Goal: Task Accomplishment & Management: Use online tool/utility

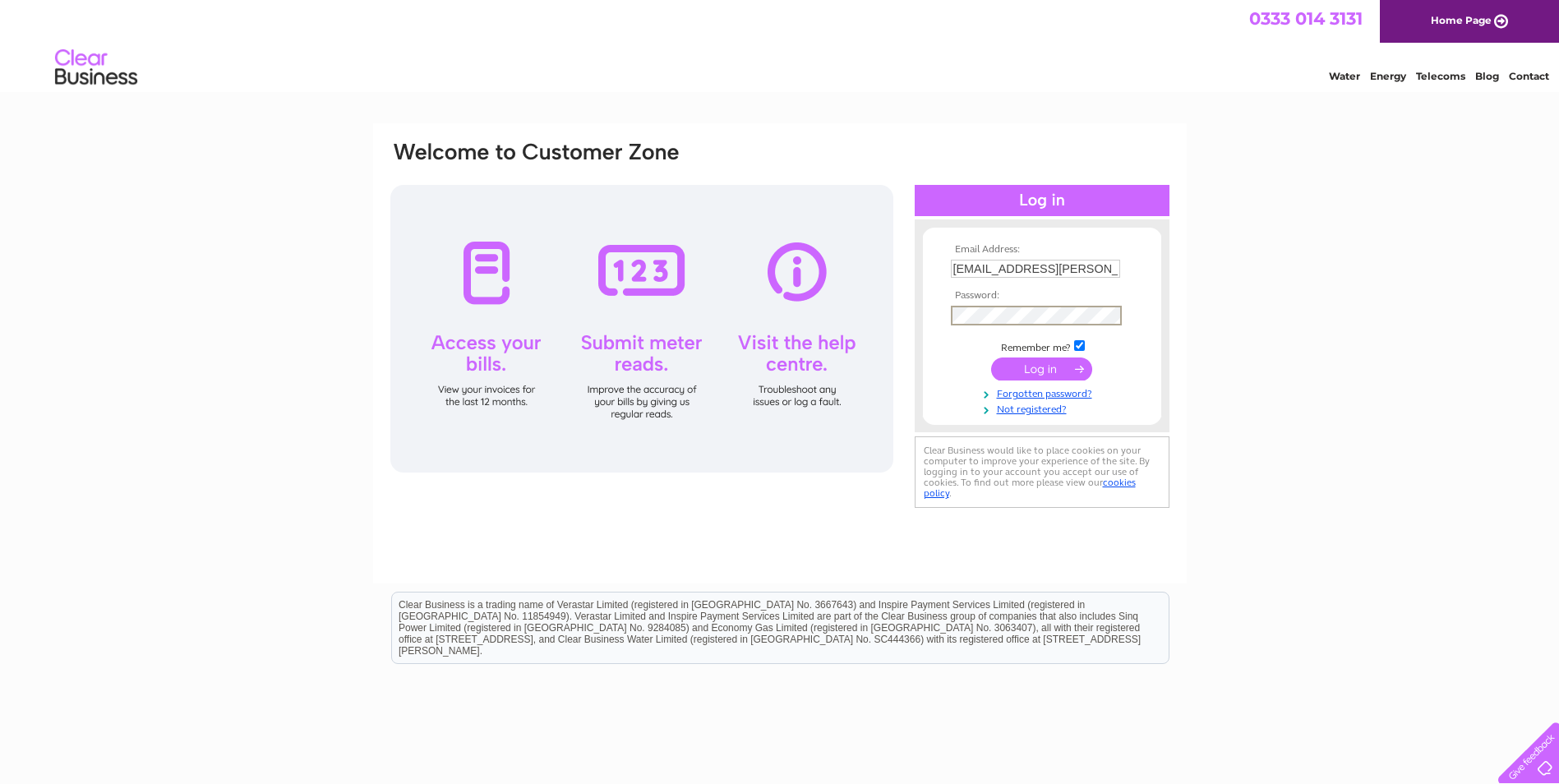
click at [1035, 369] on input "submit" at bounding box center [1041, 368] width 101 height 23
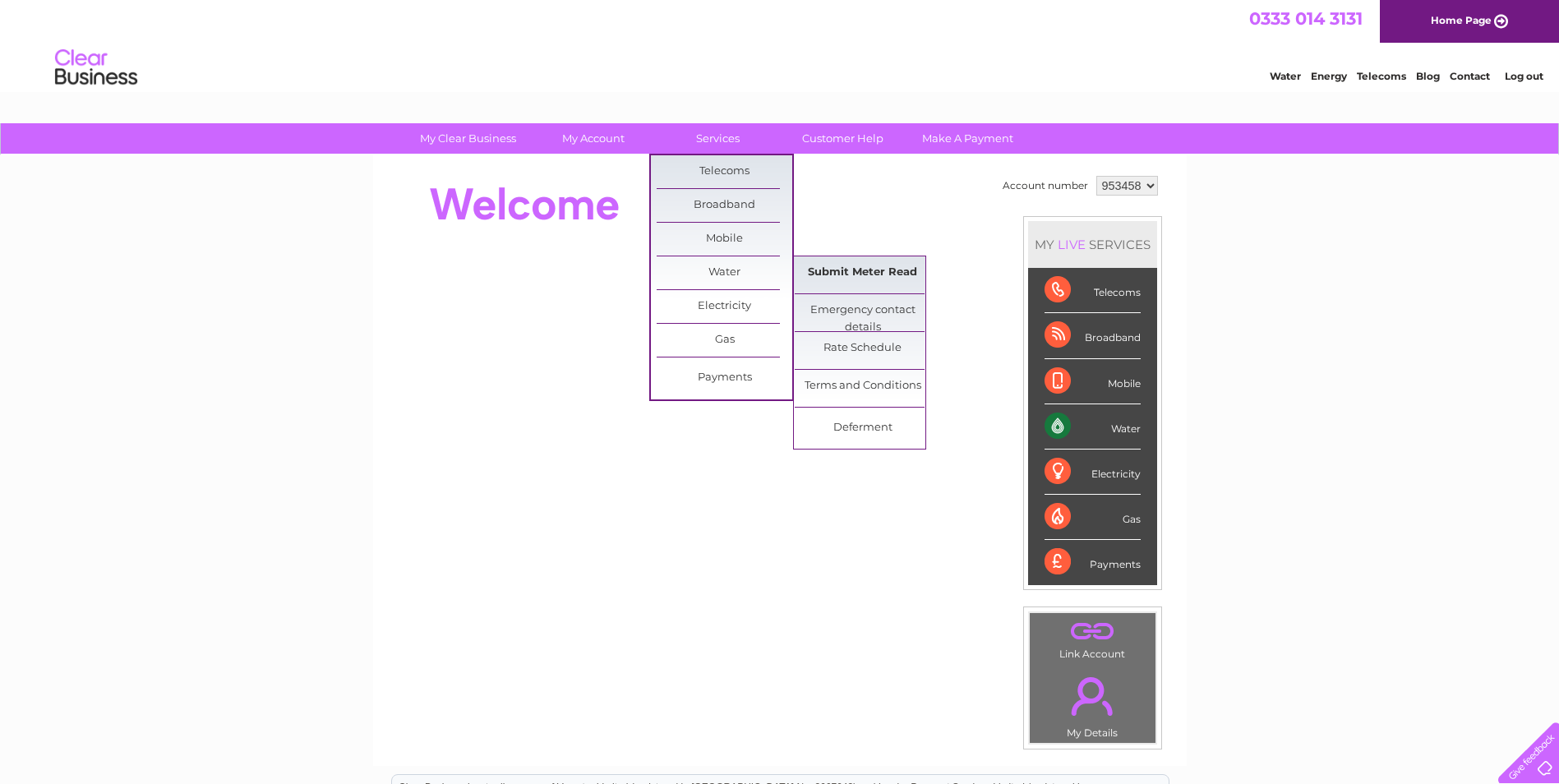
click at [831, 277] on link "Submit Meter Read" at bounding box center [863, 273] width 136 height 33
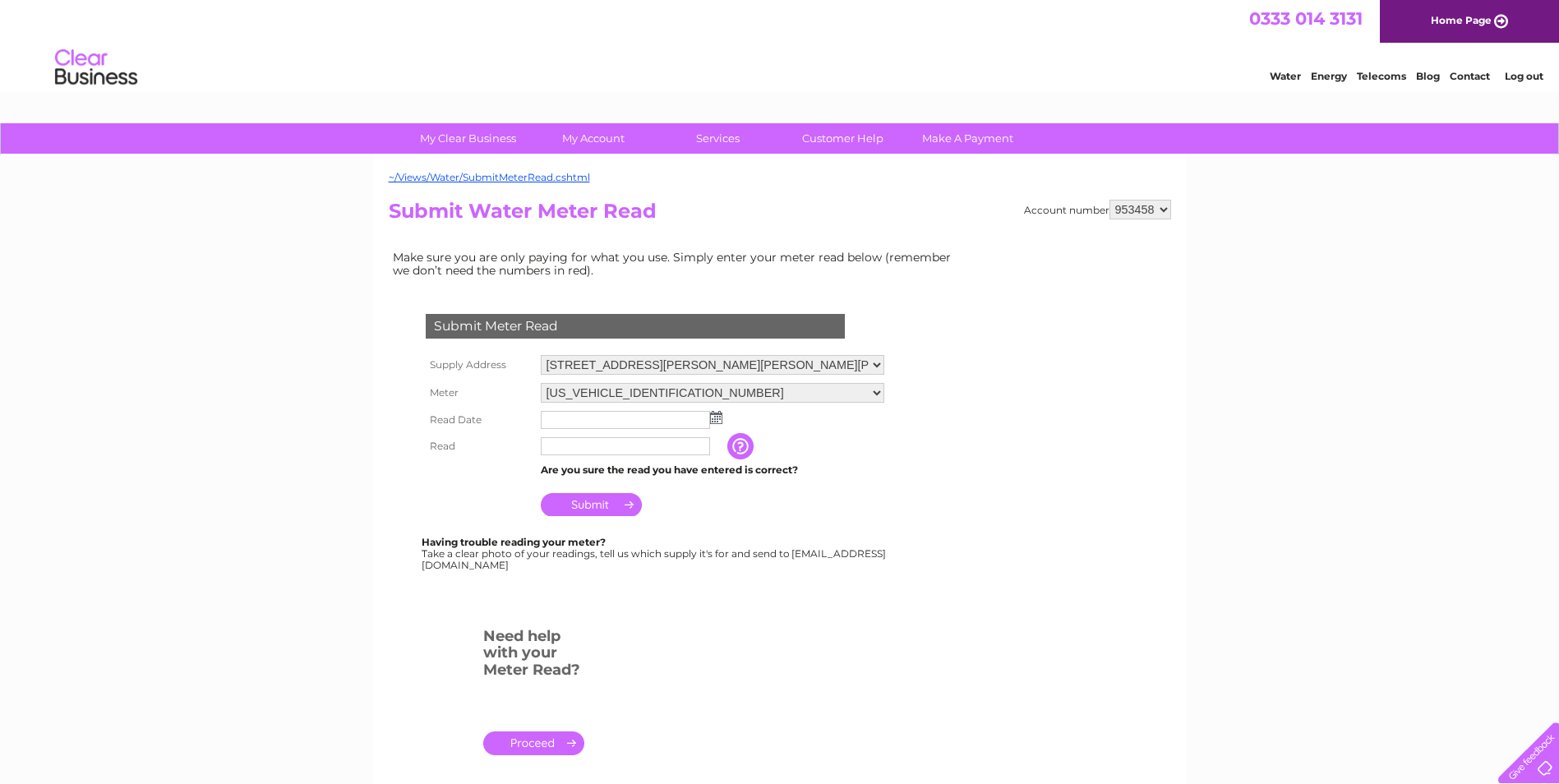
click at [717, 419] on img at bounding box center [716, 417] width 12 height 13
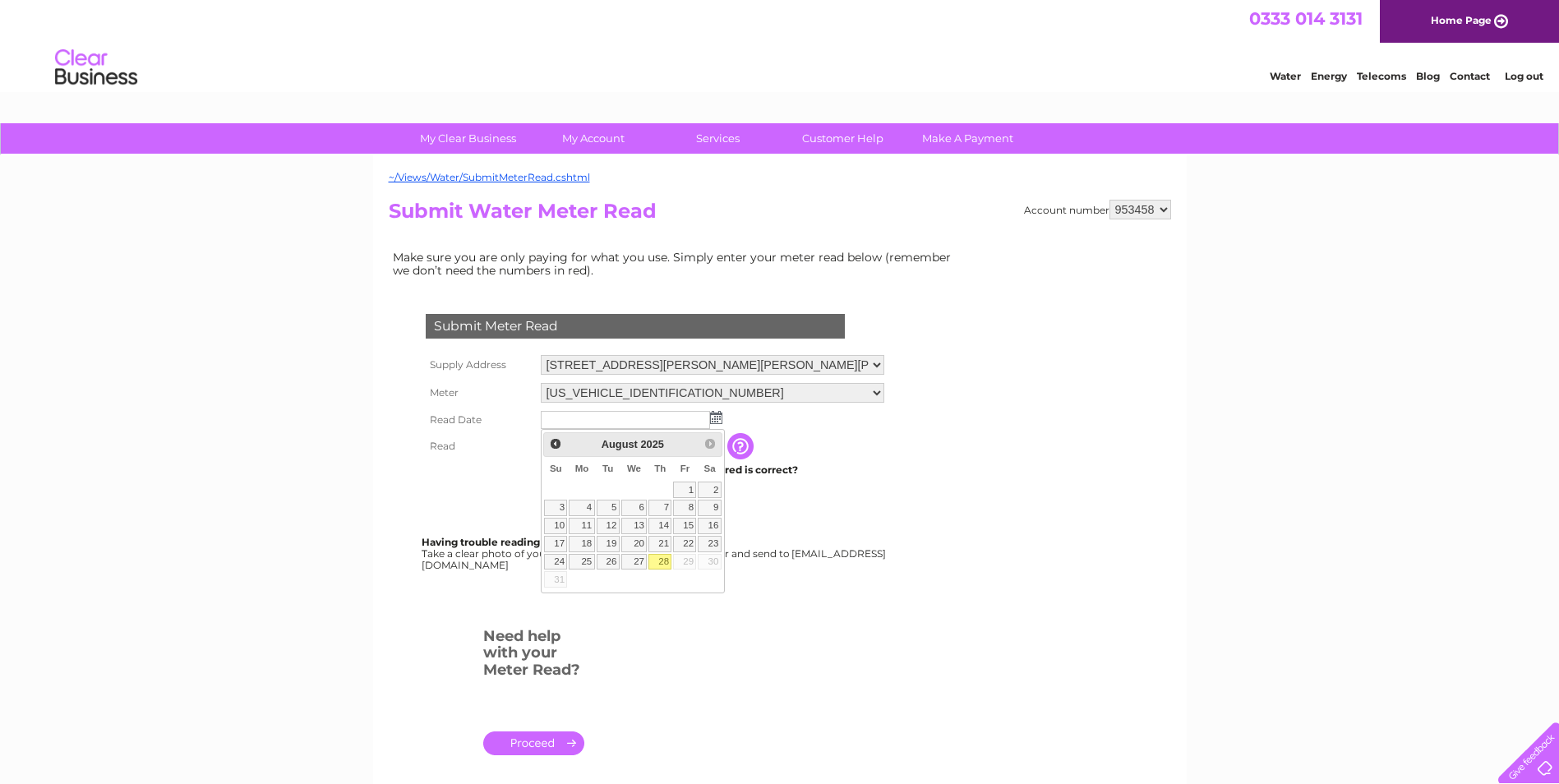
click at [656, 563] on link "28" at bounding box center [659, 562] width 23 height 17
type input "[DATE]"
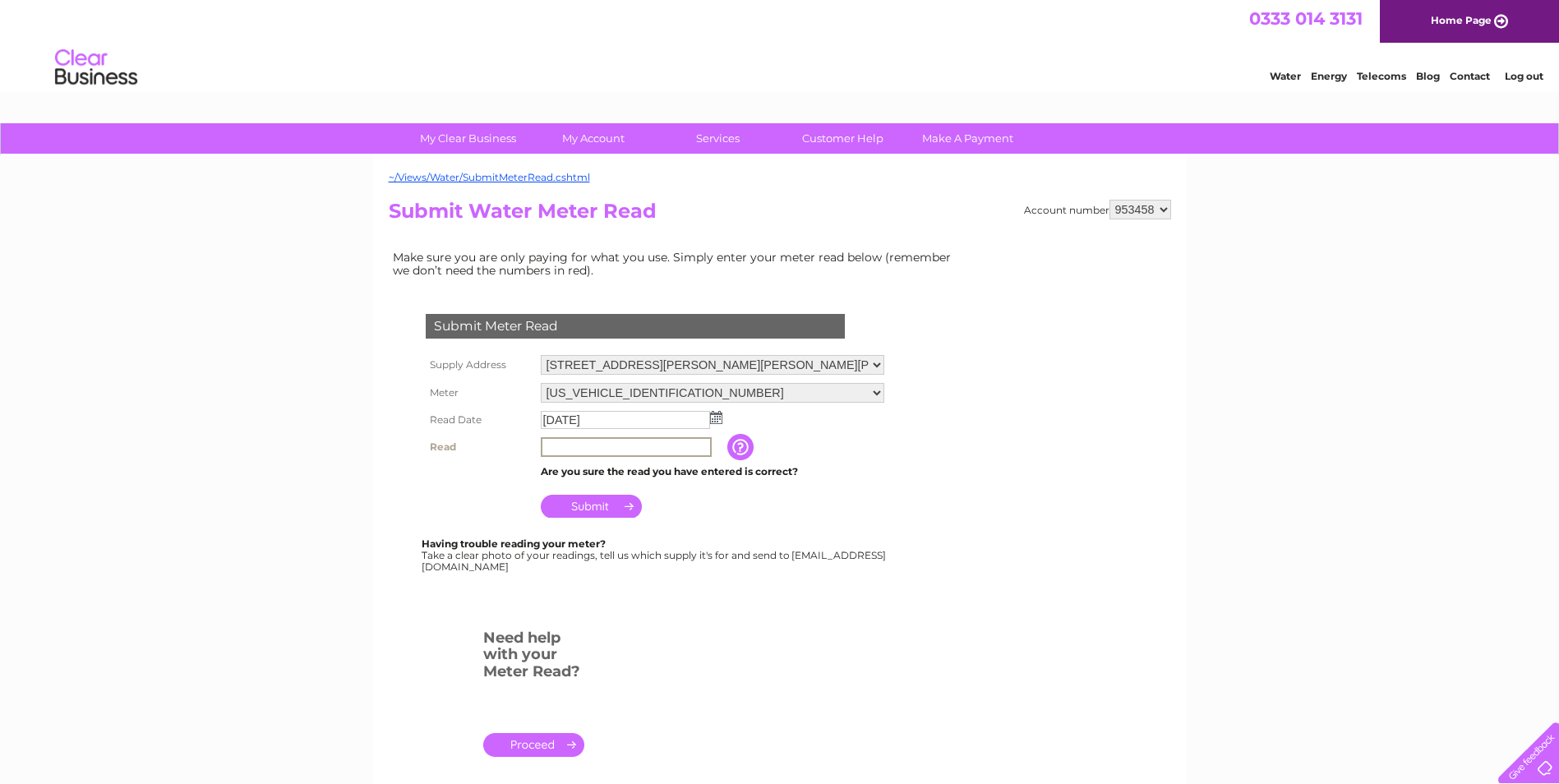
click at [586, 438] on input "text" at bounding box center [626, 446] width 171 height 19
type input "5653"
click at [586, 504] on input "Submit" at bounding box center [591, 504] width 101 height 23
drag, startPoint x: 584, startPoint y: 447, endPoint x: 512, endPoint y: 446, distance: 72.0
click at [512, 446] on tr "Read 5653 The reading you have just taken from your water meter. Our records in…" at bounding box center [655, 447] width 466 height 28
